Goal: Information Seeking & Learning: Learn about a topic

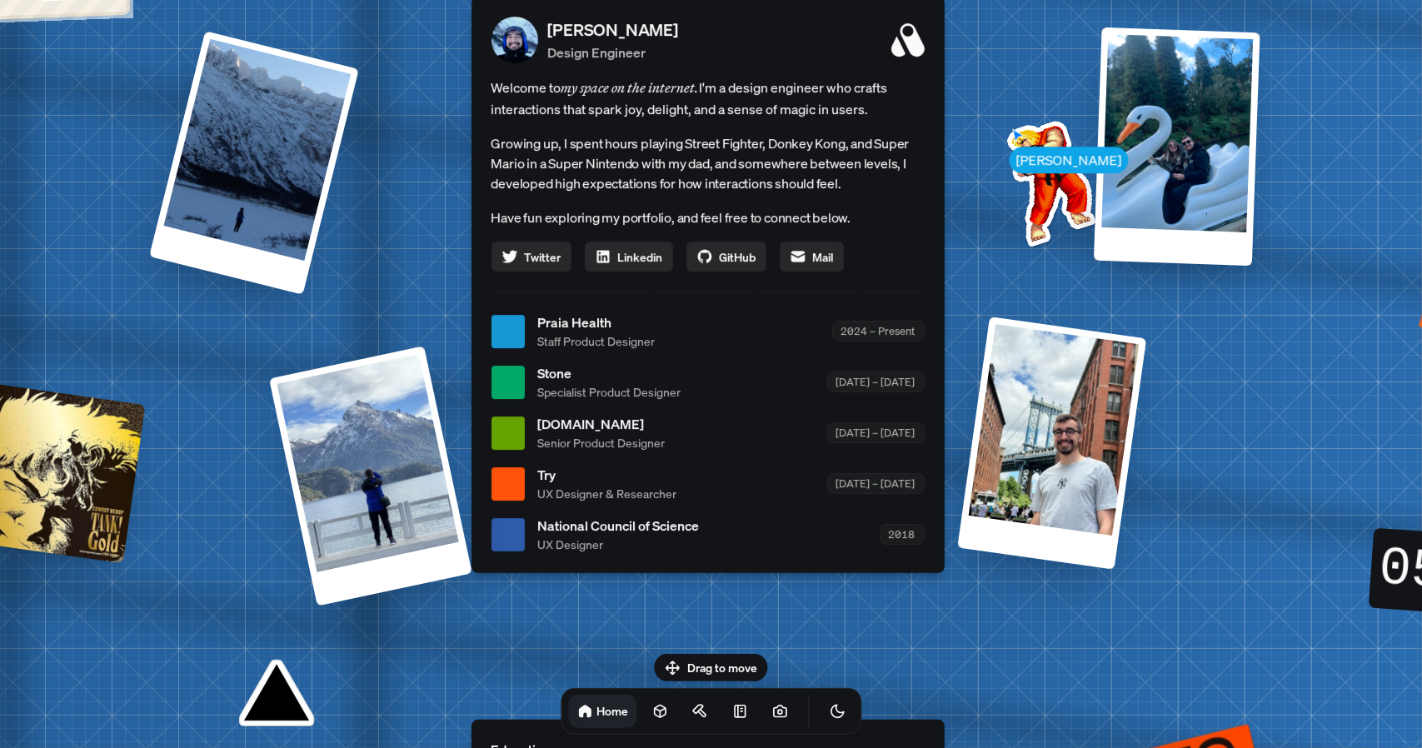
click at [637, 389] on span "Specialist Product Designer" at bounding box center [609, 391] width 143 height 17
click at [510, 379] on div at bounding box center [507, 382] width 33 height 33
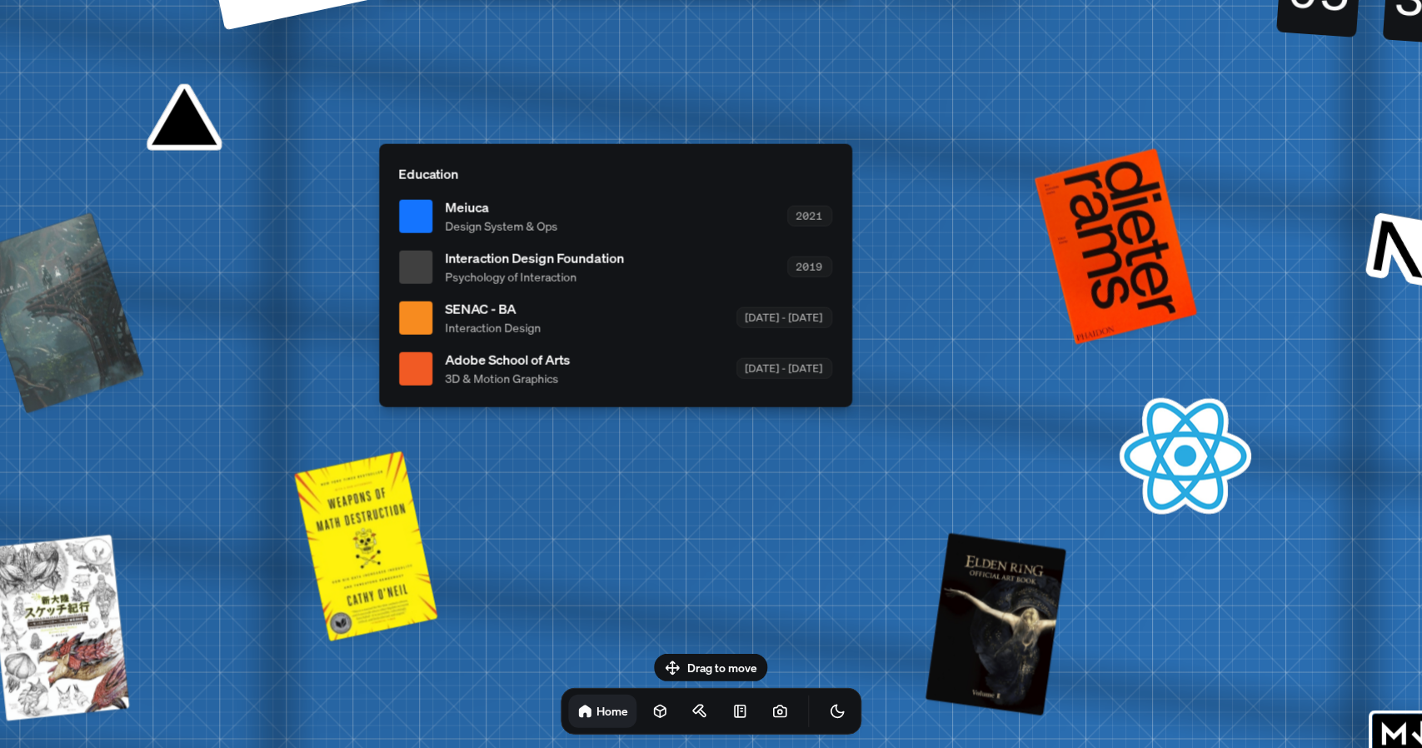
drag, startPoint x: 633, startPoint y: 303, endPoint x: 303, endPoint y: 286, distance: 330.3
click at [446, 299] on div "SENAC - BA Interaction Design [DATE] - [DATE]" at bounding box center [639, 317] width 386 height 37
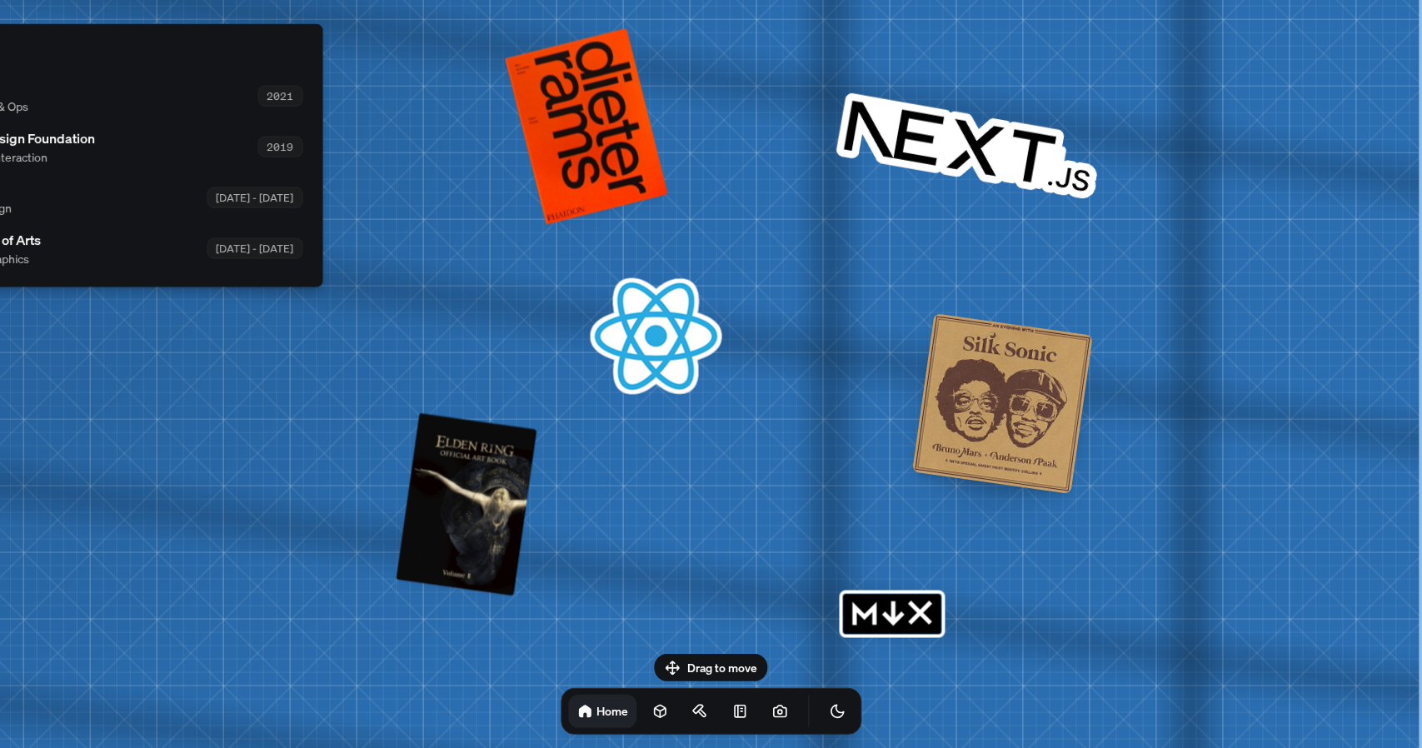
drag, startPoint x: 1028, startPoint y: 421, endPoint x: 481, endPoint y: 339, distance: 552.5
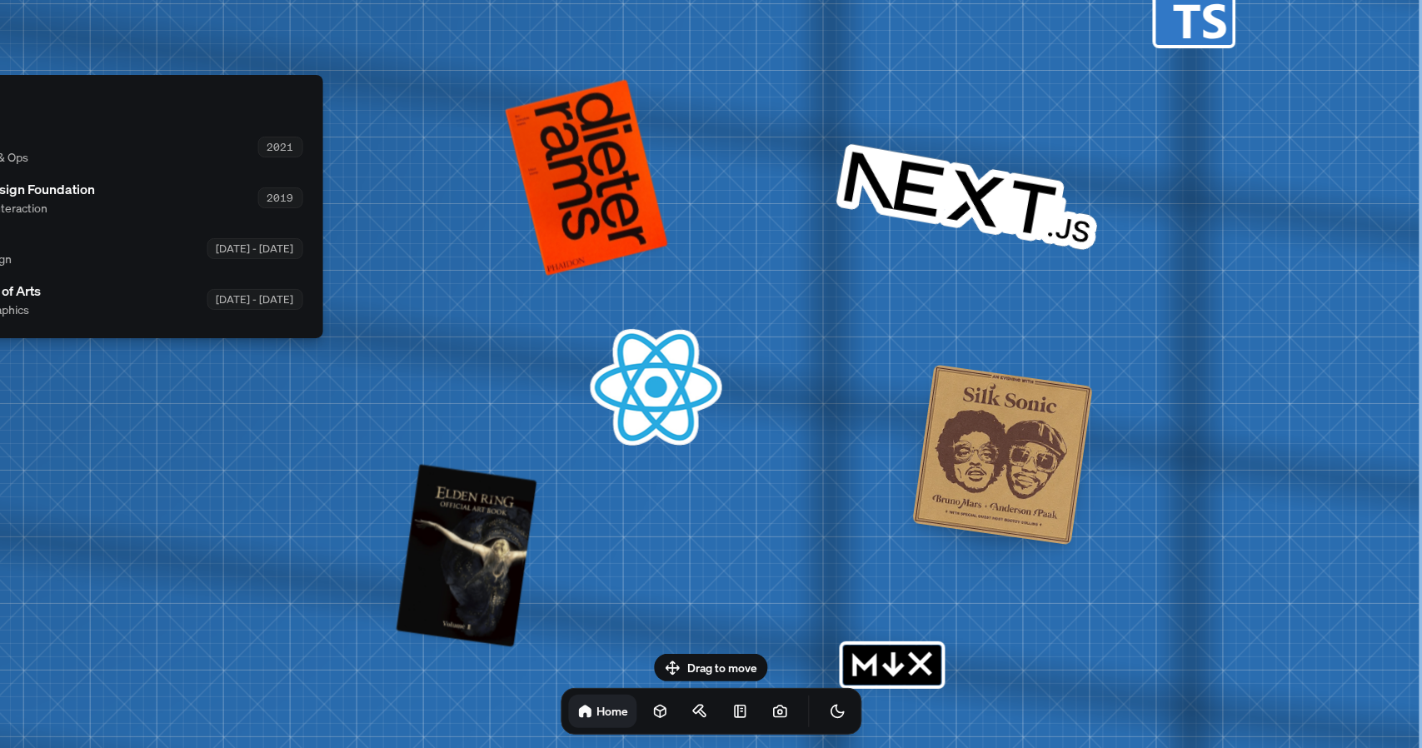
drag, startPoint x: 956, startPoint y: 431, endPoint x: 642, endPoint y: 484, distance: 318.3
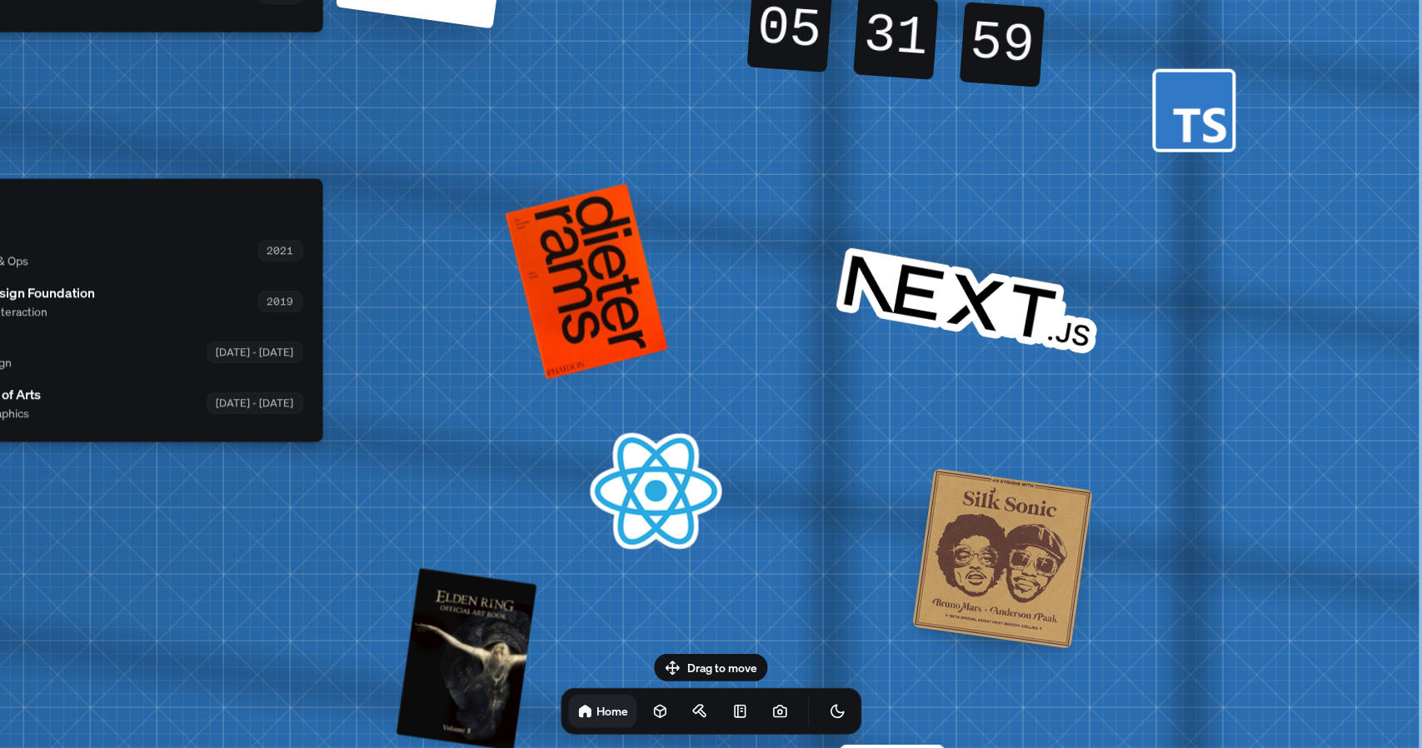
drag, startPoint x: 881, startPoint y: 296, endPoint x: 879, endPoint y: 495, distance: 199.1
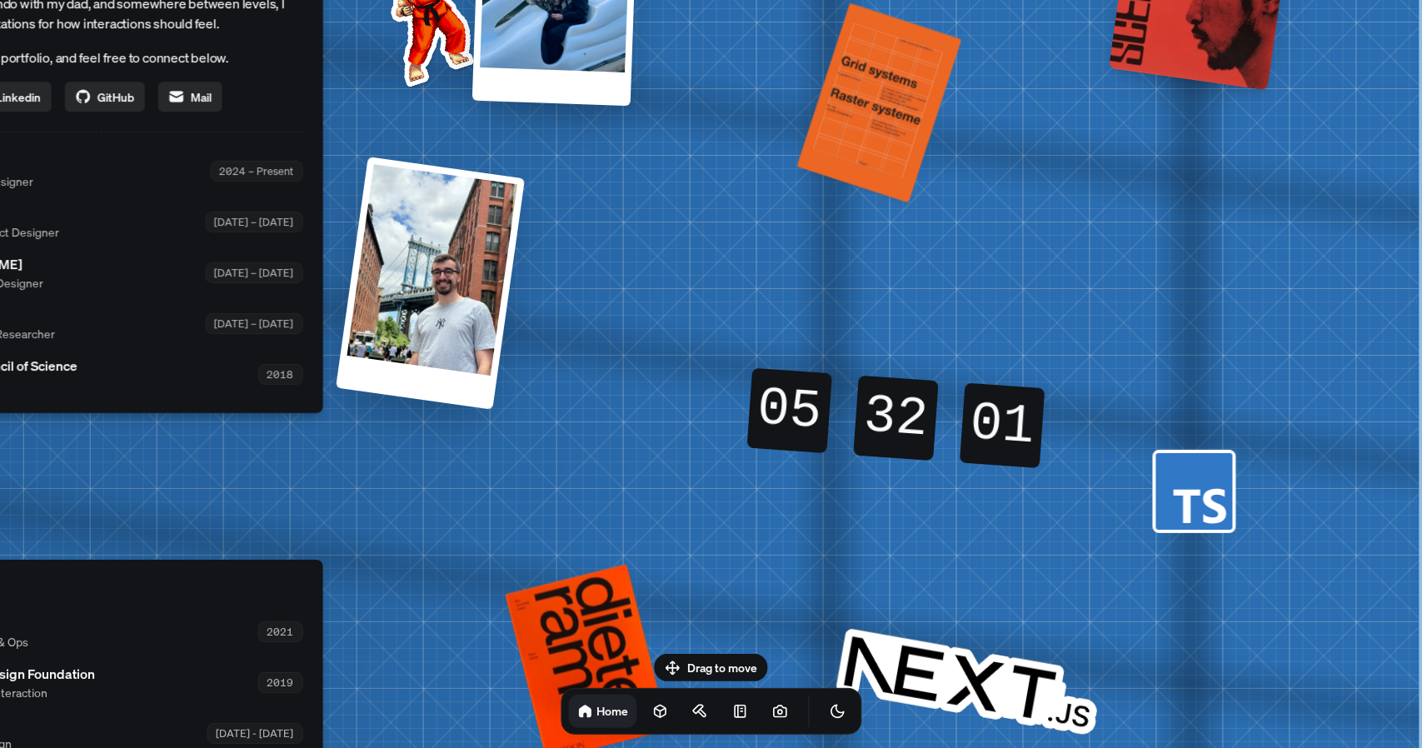
drag, startPoint x: 955, startPoint y: 301, endPoint x: 821, endPoint y: 545, distance: 278.4
click at [817, 559] on div "[PERSON_NAME] [PERSON_NAME] Design Engineer Welcome to my space on the internet…" at bounding box center [89, 172] width 2492 height 2182
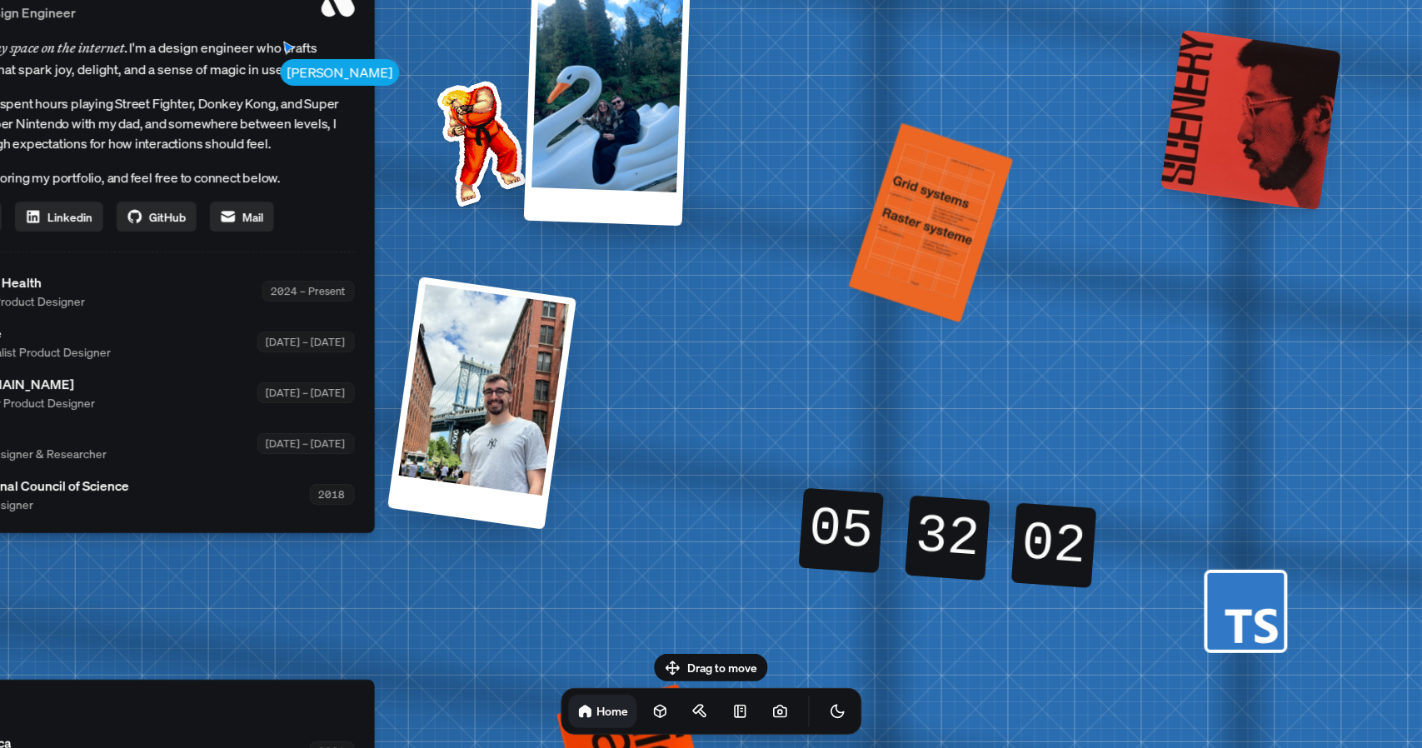
drag, startPoint x: 844, startPoint y: 508, endPoint x: 923, endPoint y: 608, distance: 127.5
click at [923, 640] on div "[PERSON_NAME] [PERSON_NAME] Design Engineer Welcome to my space on the internet…" at bounding box center [141, 291] width 2492 height 2182
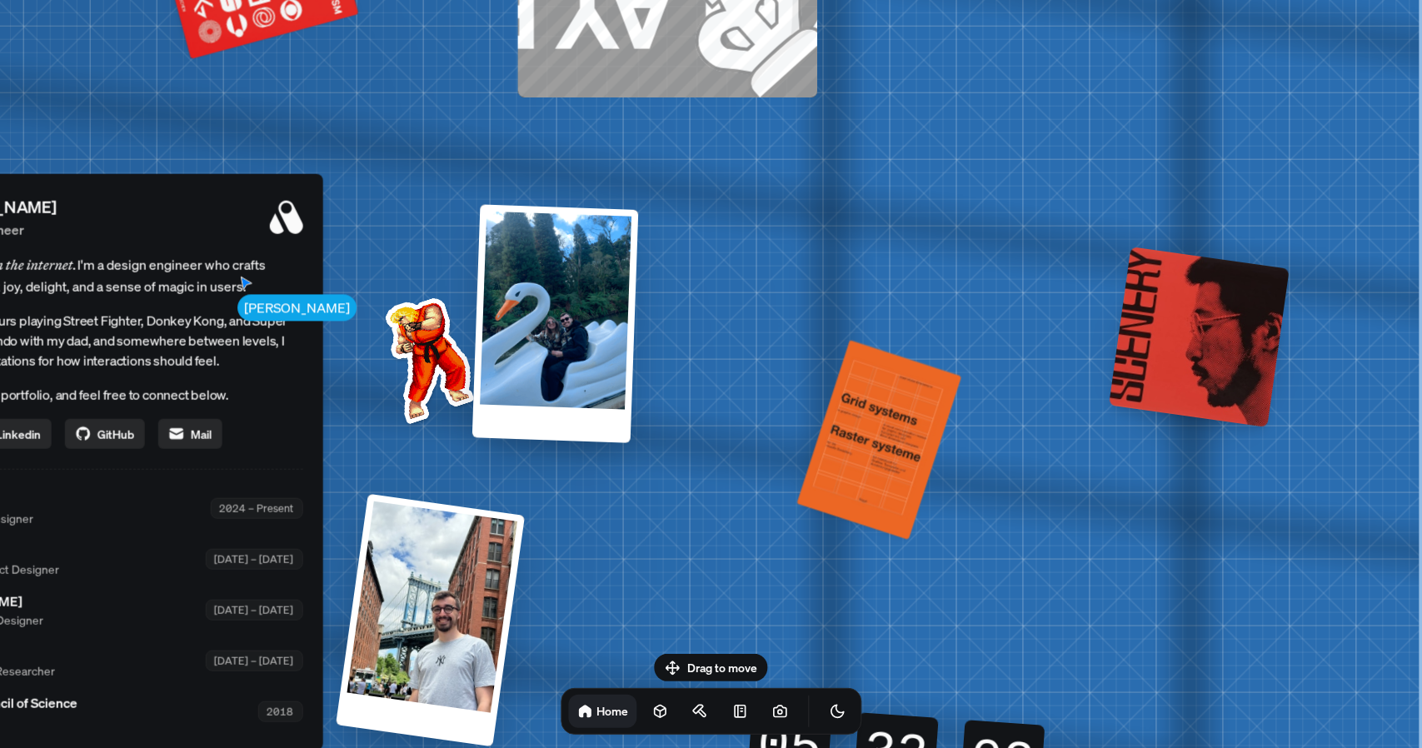
drag, startPoint x: 930, startPoint y: 362, endPoint x: 834, endPoint y: 637, distance: 291.0
click at [834, 637] on div "[PERSON_NAME] [PERSON_NAME] Design Engineer Welcome to my space on the internet…" at bounding box center [89, 509] width 2492 height 2182
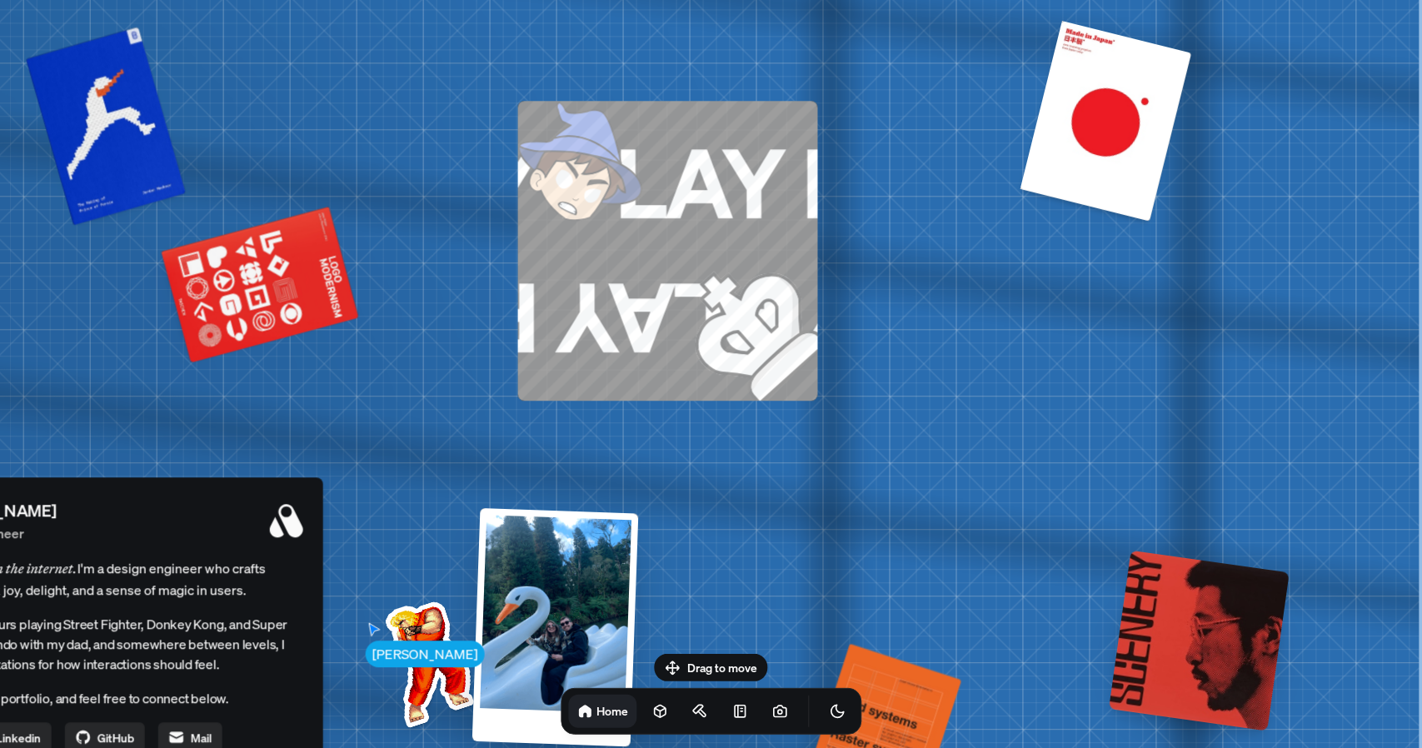
drag, startPoint x: 1040, startPoint y: 382, endPoint x: 975, endPoint y: 430, distance: 80.5
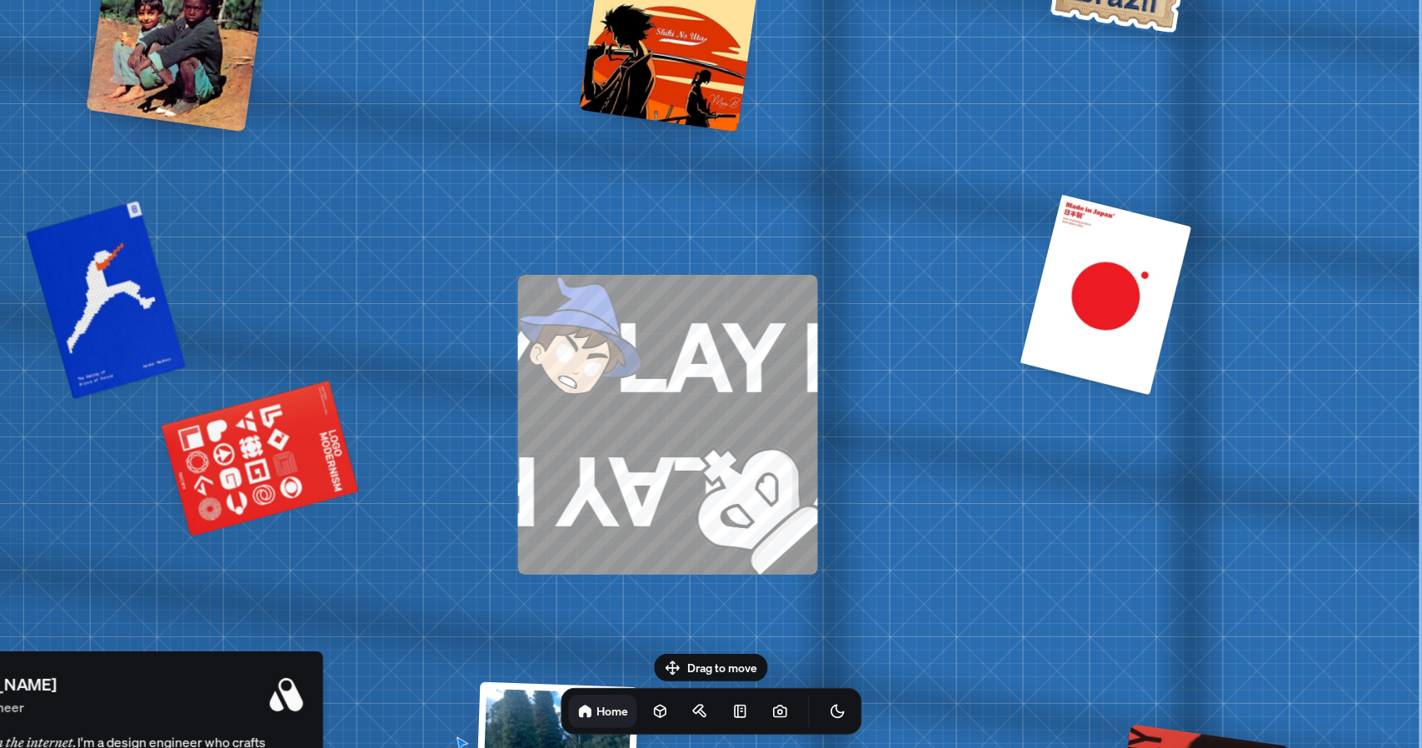
drag, startPoint x: 973, startPoint y: 362, endPoint x: 963, endPoint y: 532, distance: 170.2
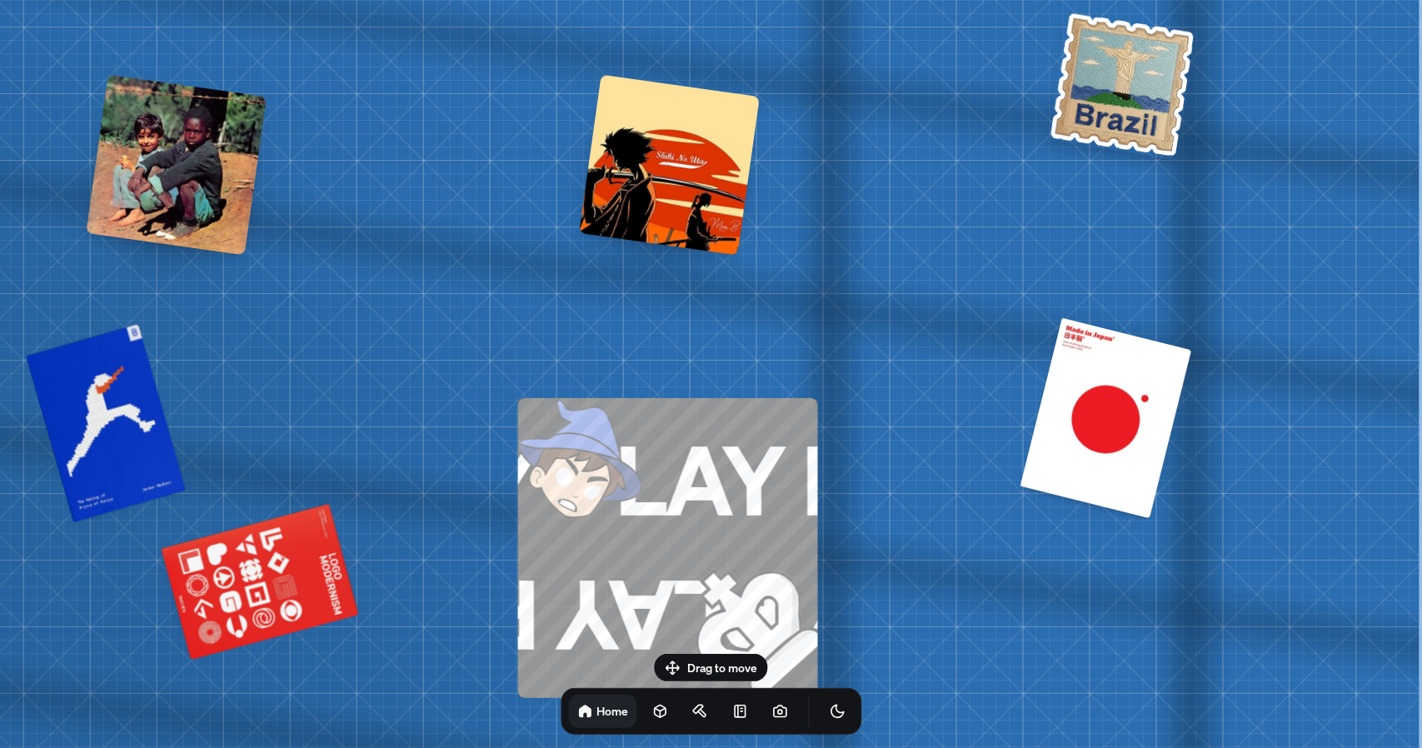
drag, startPoint x: 956, startPoint y: 296, endPoint x: 971, endPoint y: 202, distance: 95.3
